Goal: Task Accomplishment & Management: Manage account settings

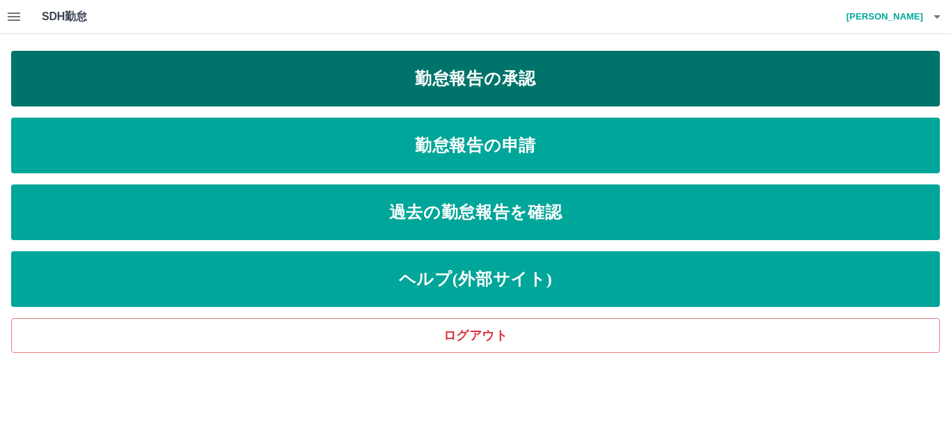
click at [453, 79] on link "勤怠報告の承認" at bounding box center [475, 79] width 929 height 56
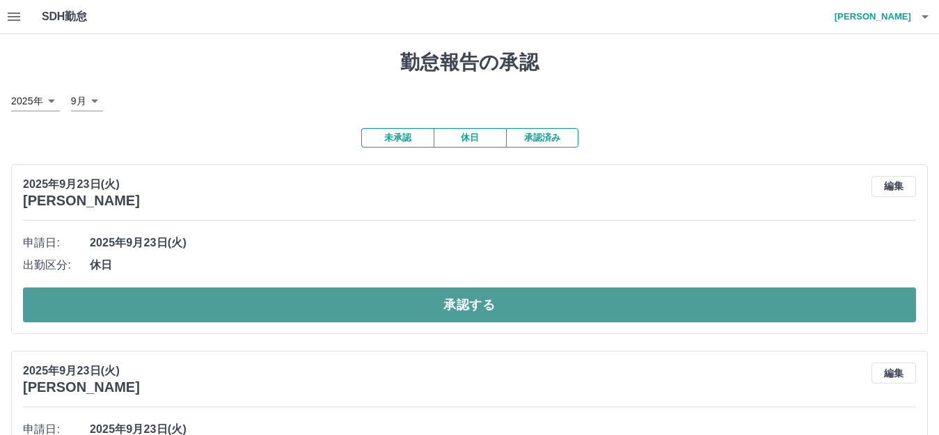
click at [155, 306] on button "承認する" at bounding box center [469, 305] width 893 height 35
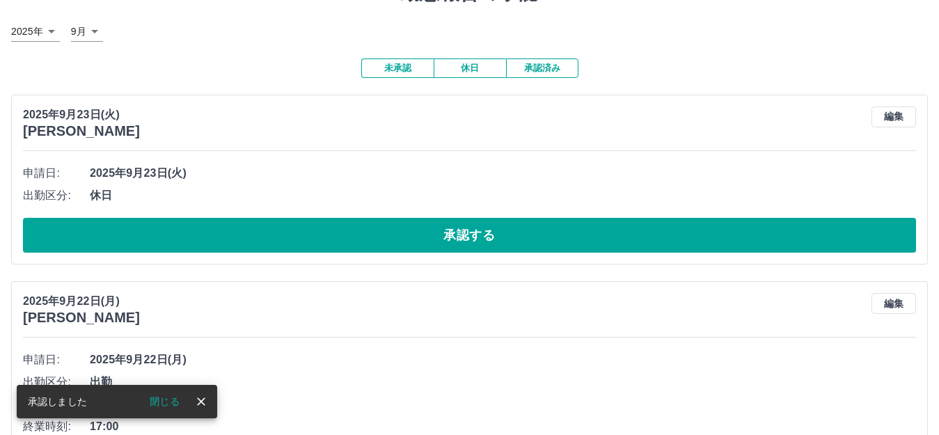
scroll to position [139, 0]
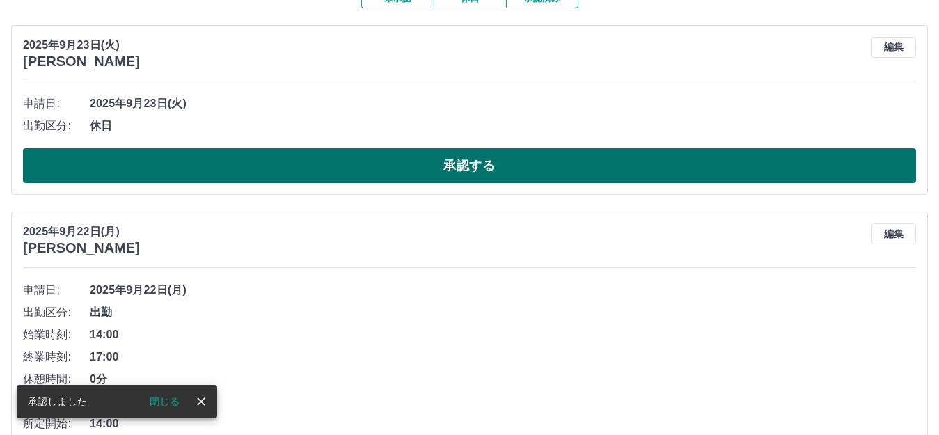
click at [154, 163] on button "承認する" at bounding box center [469, 165] width 893 height 35
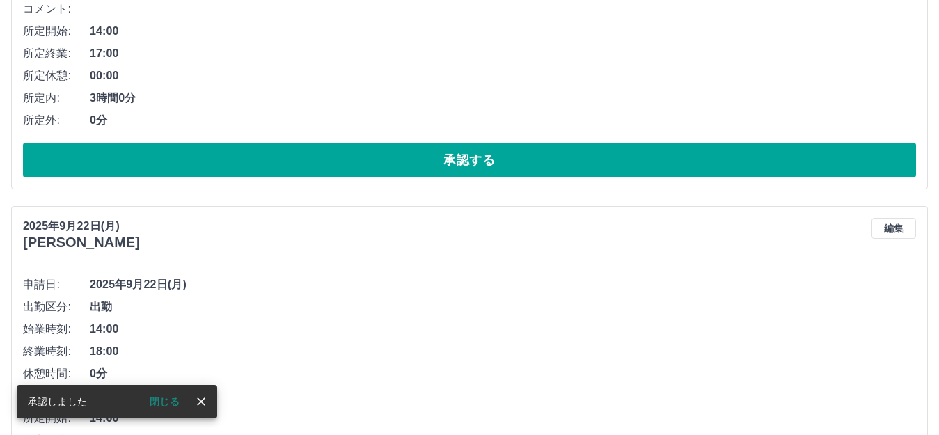
scroll to position [348, 0]
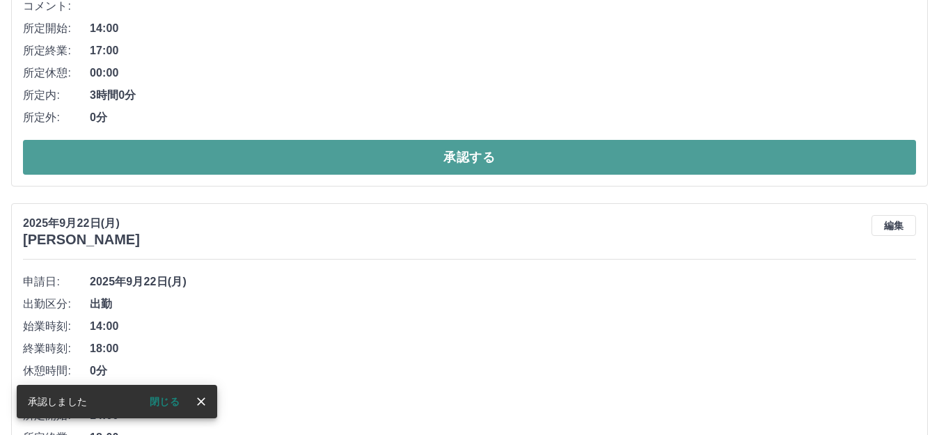
click at [176, 162] on button "承認する" at bounding box center [469, 157] width 893 height 35
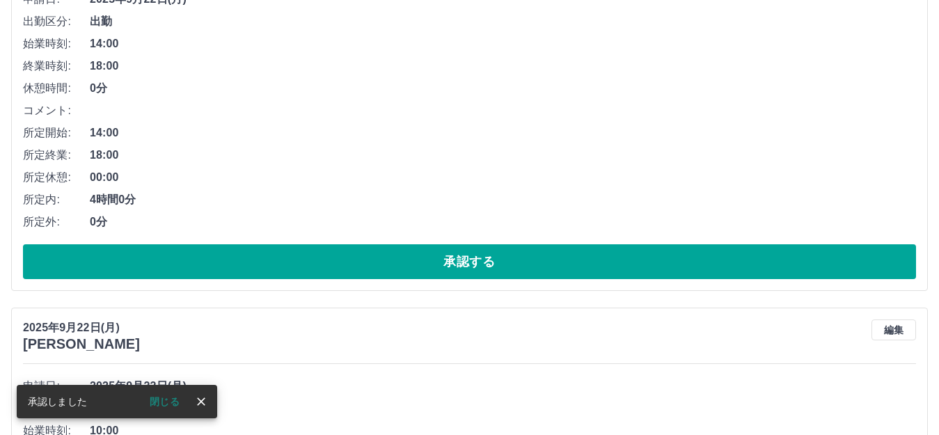
scroll to position [278, 0]
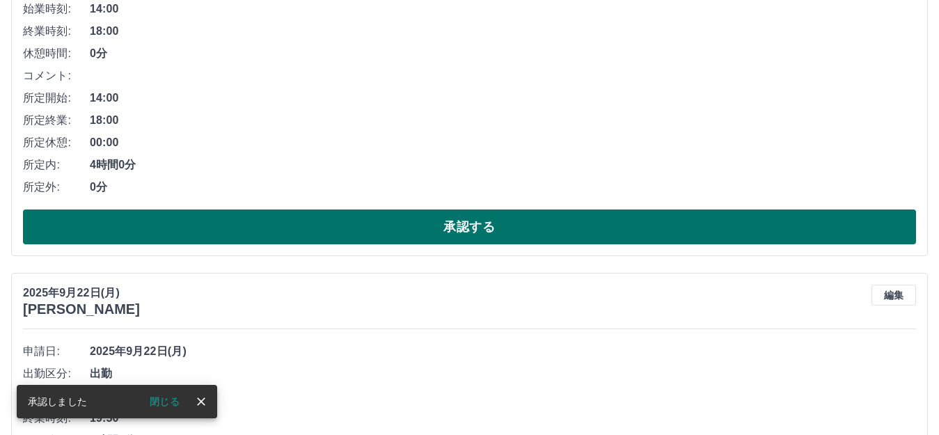
click at [194, 219] on button "承認する" at bounding box center [469, 227] width 893 height 35
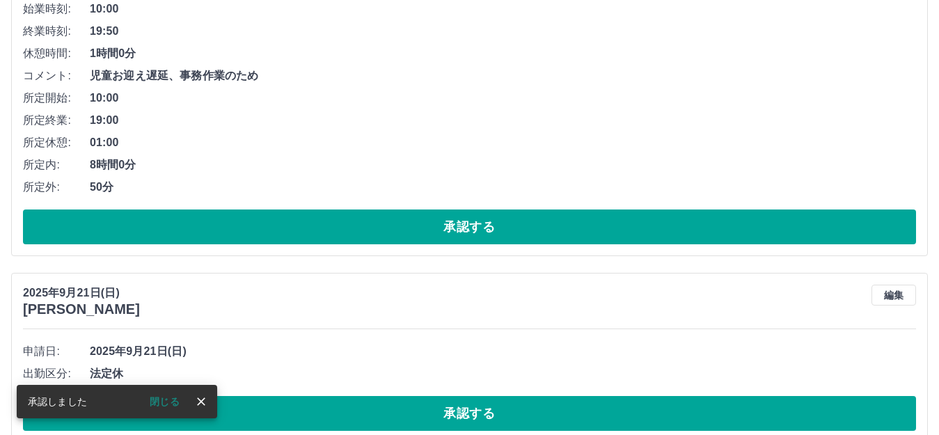
scroll to position [0, 0]
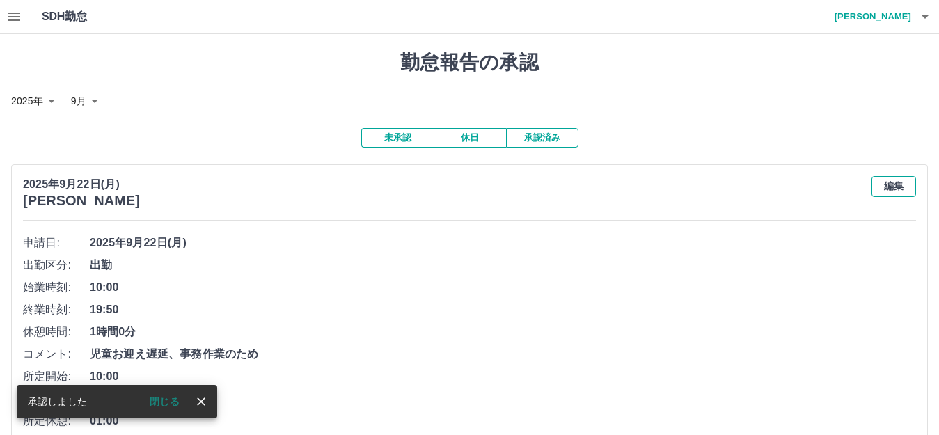
click at [897, 186] on button "編集" at bounding box center [894, 186] width 45 height 21
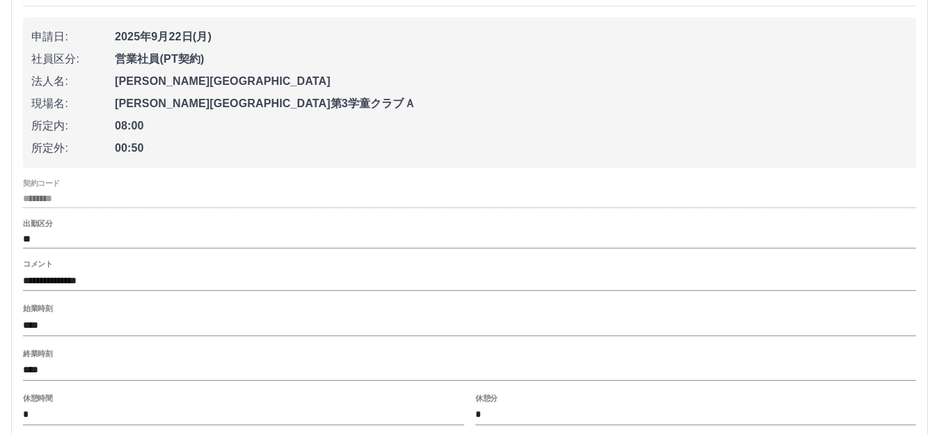
scroll to position [278, 0]
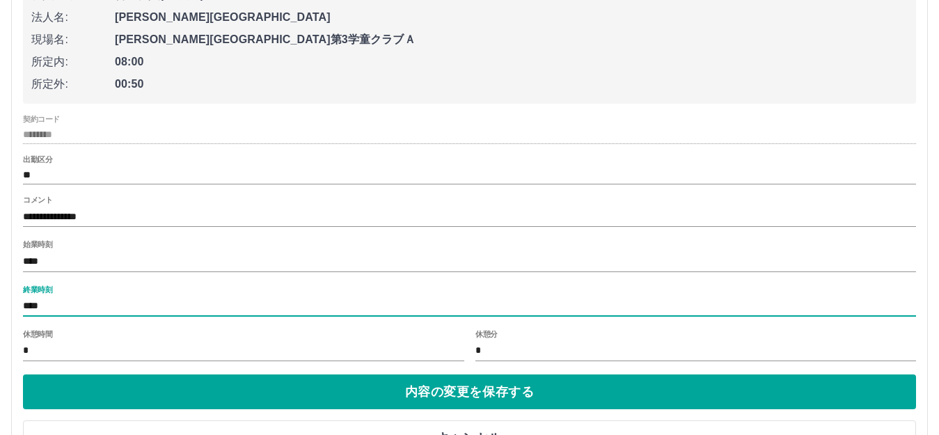
drag, startPoint x: 64, startPoint y: 311, endPoint x: 9, endPoint y: 311, distance: 55.0
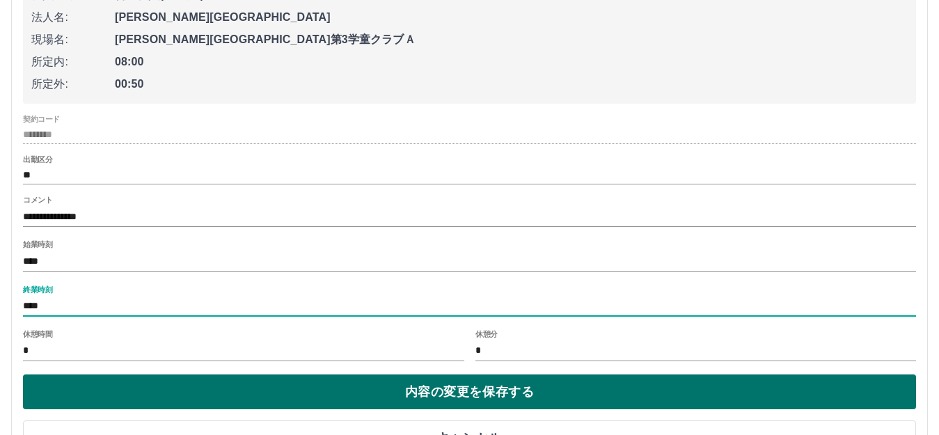
type input "****"
click at [521, 405] on button "内容の変更を保存する" at bounding box center [469, 392] width 893 height 35
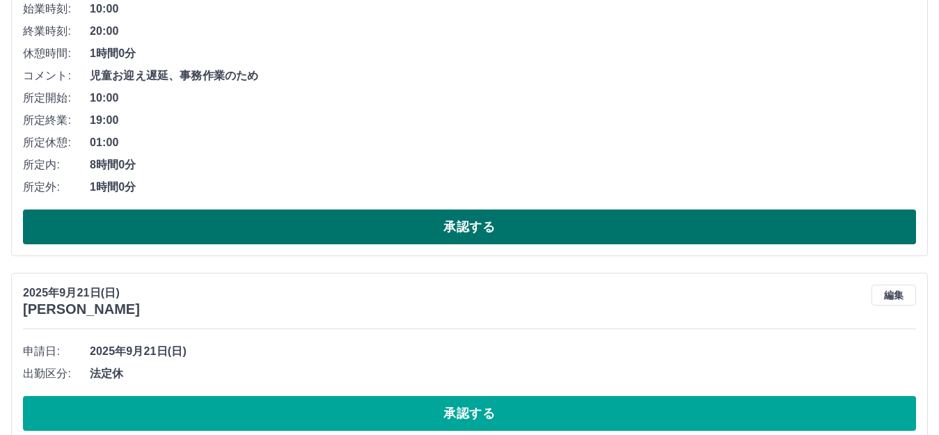
click at [233, 219] on button "承認する" at bounding box center [469, 227] width 893 height 35
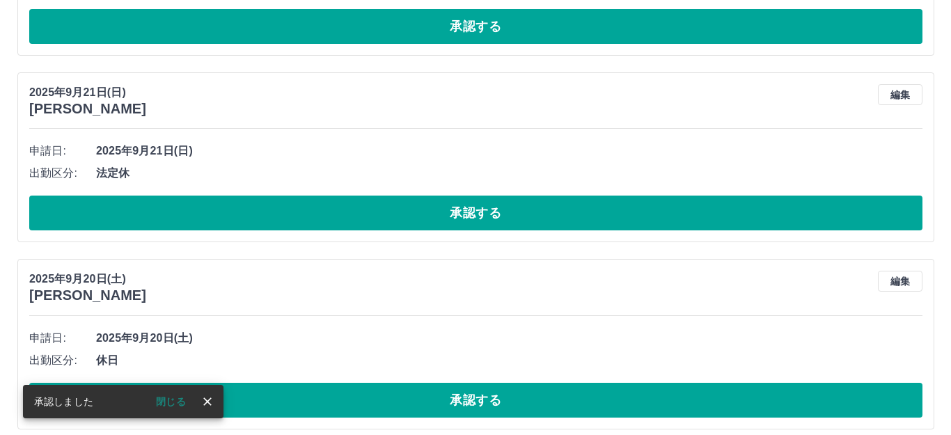
scroll to position [0, 0]
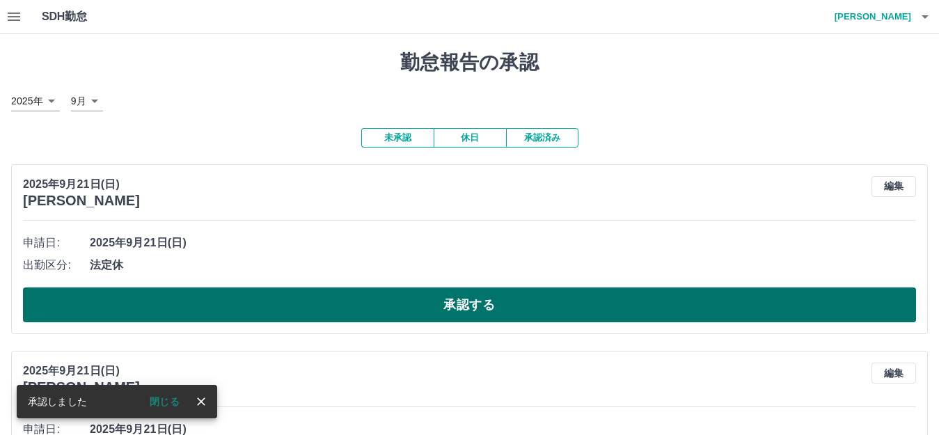
click at [244, 297] on button "承認する" at bounding box center [469, 305] width 893 height 35
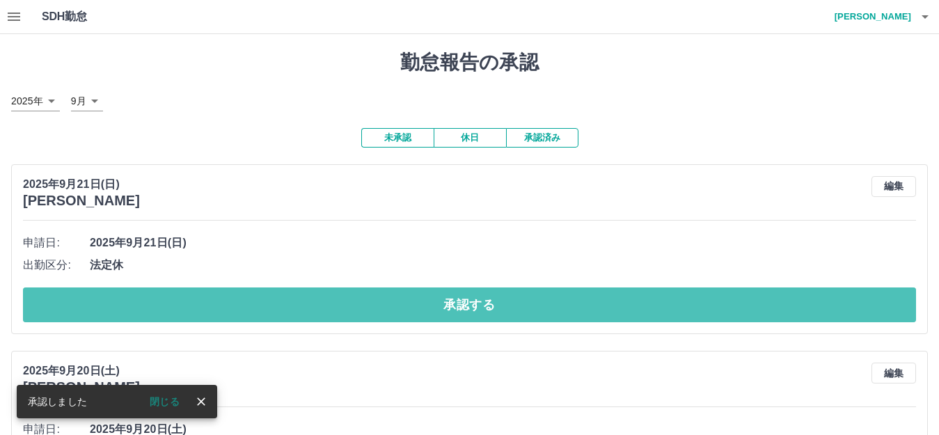
click at [249, 299] on button "承認する" at bounding box center [469, 305] width 893 height 35
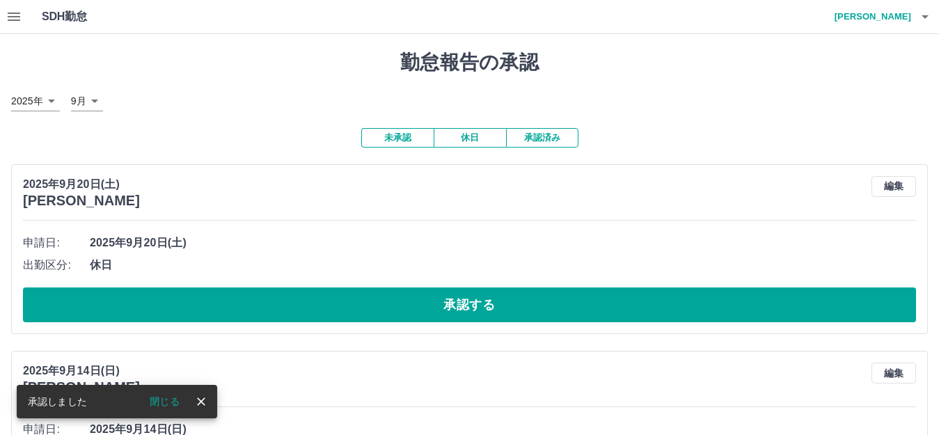
click at [249, 299] on button "承認する" at bounding box center [469, 305] width 893 height 35
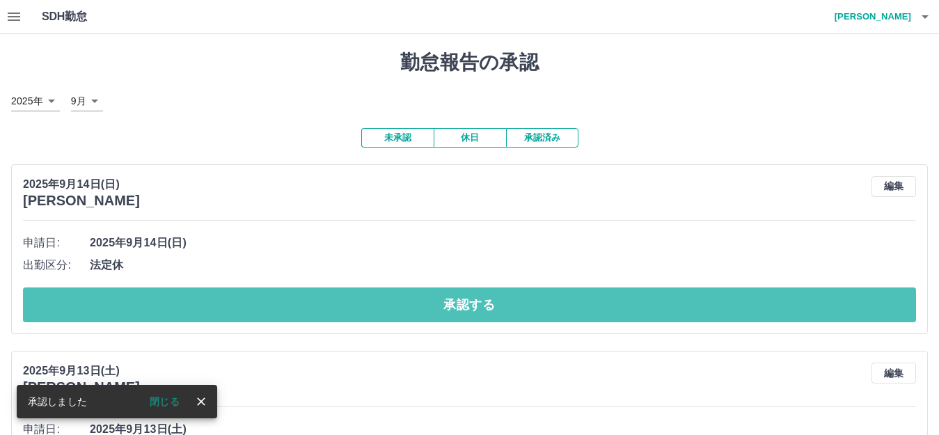
click at [249, 299] on button "承認する" at bounding box center [469, 305] width 893 height 35
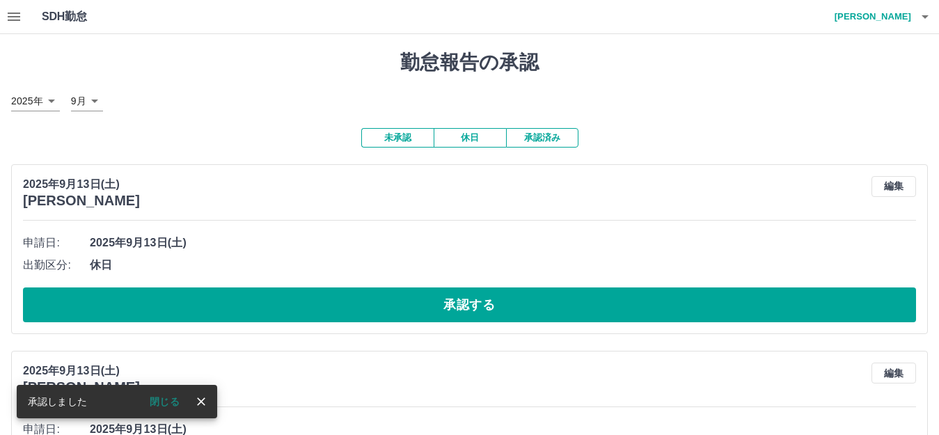
click at [249, 299] on button "承認する" at bounding box center [469, 305] width 893 height 35
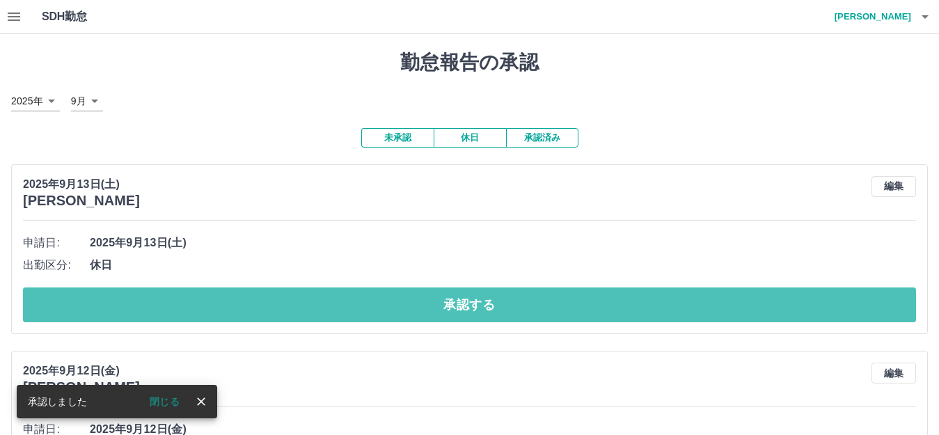
click at [249, 299] on button "承認する" at bounding box center [469, 305] width 893 height 35
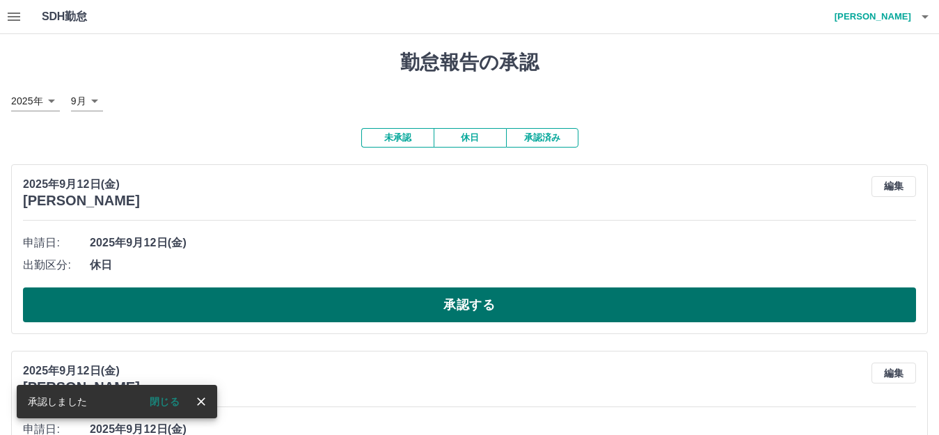
click at [252, 299] on button "承認する" at bounding box center [469, 305] width 893 height 35
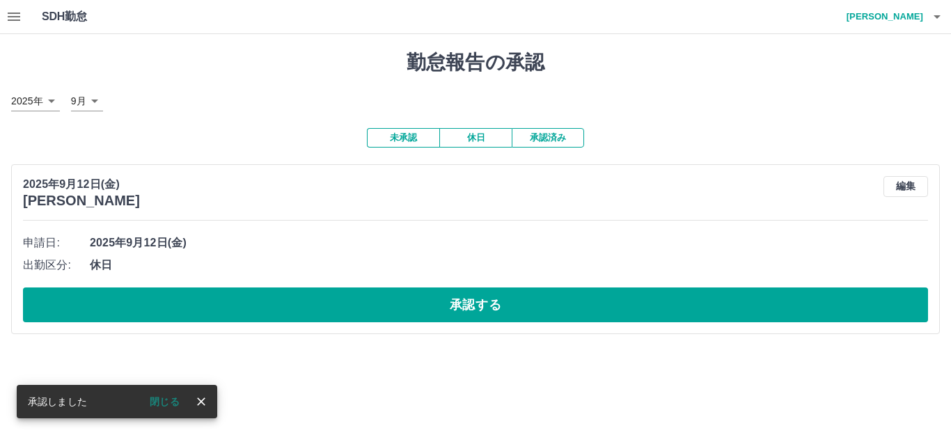
click at [252, 299] on button "承認する" at bounding box center [475, 305] width 905 height 35
